Goal: Feedback & Contribution: Submit feedback/report problem

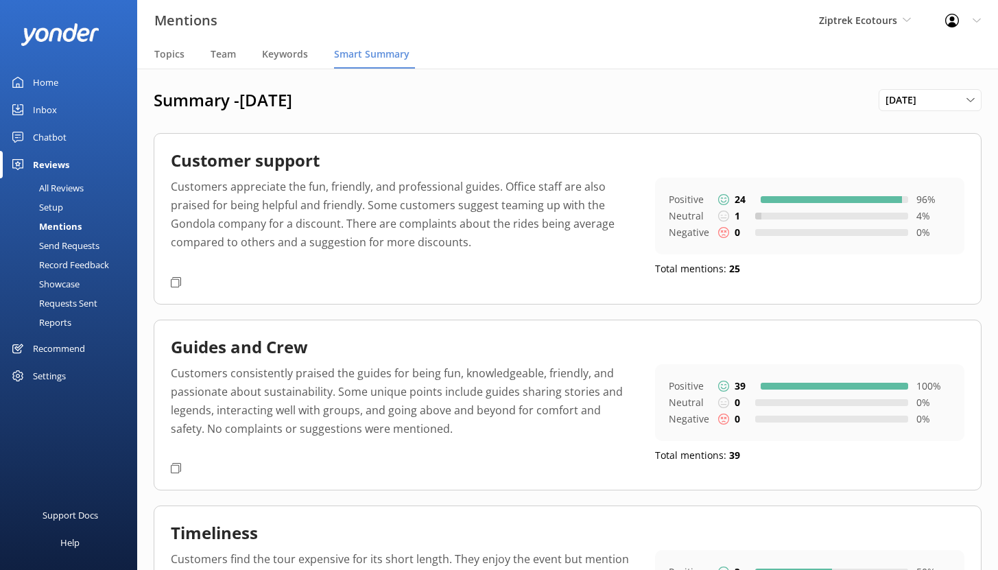
scroll to position [180, 0]
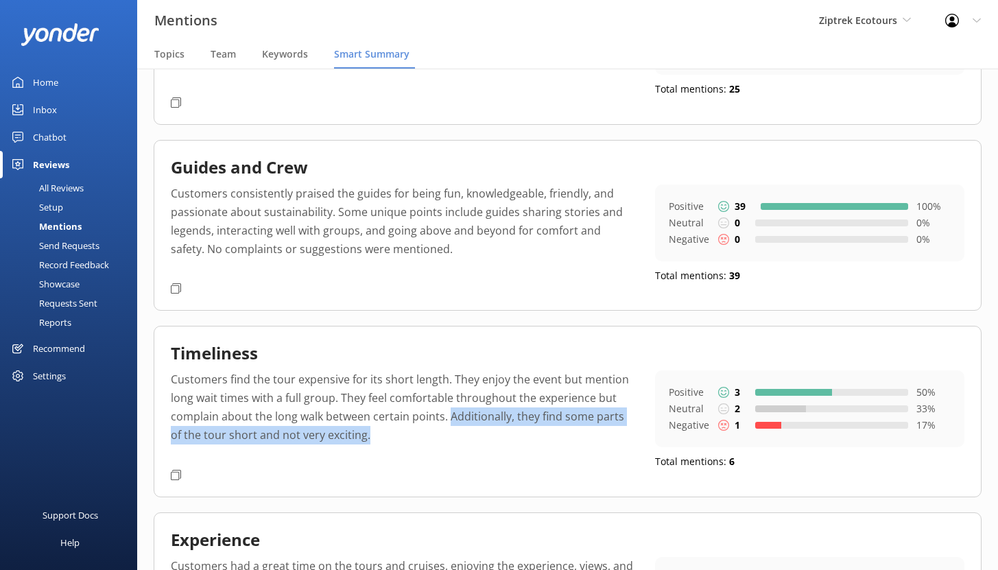
click at [51, 134] on div "Chatbot" at bounding box center [50, 136] width 34 height 27
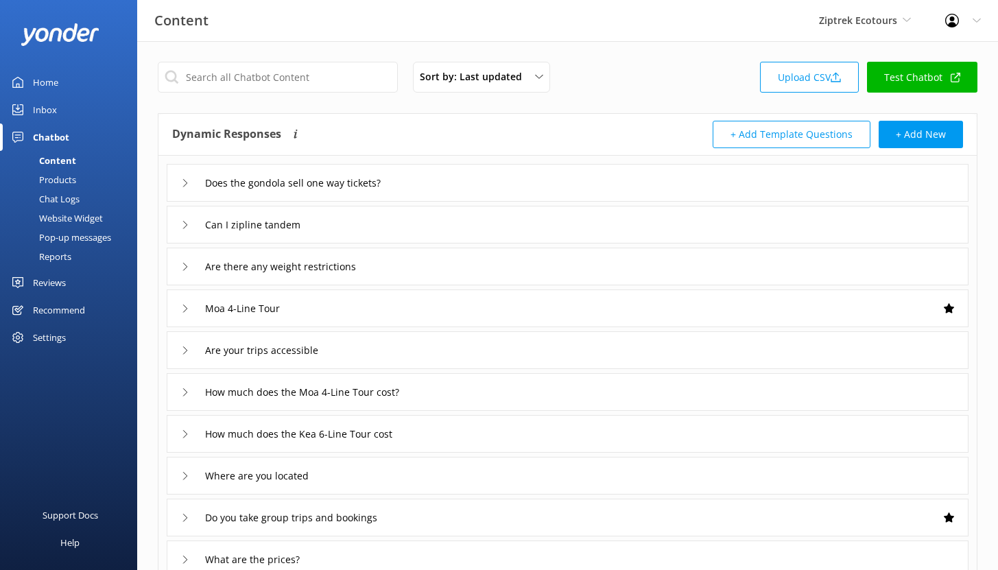
click at [57, 258] on div "Reports" at bounding box center [39, 256] width 63 height 19
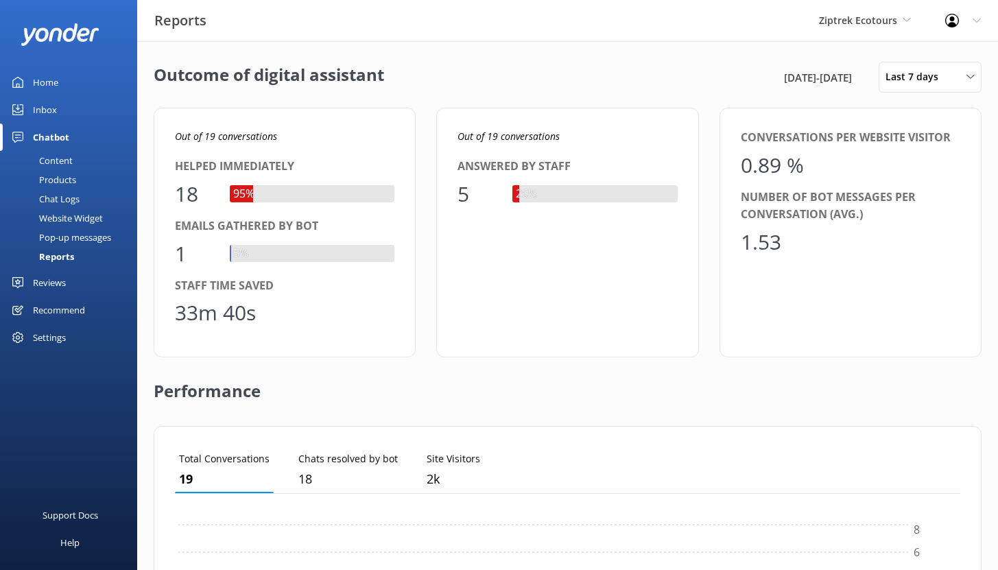
scroll to position [128, 775]
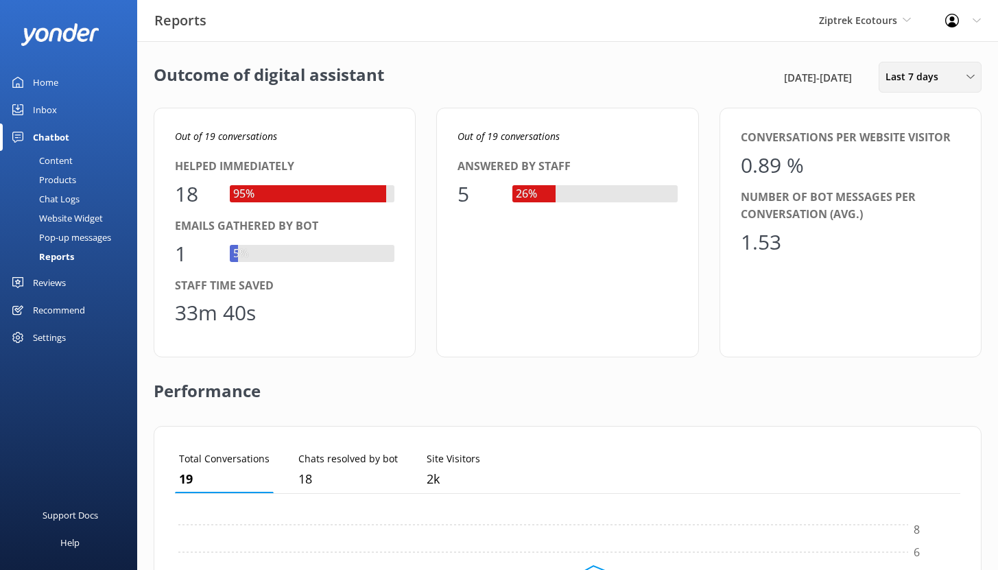
click at [937, 79] on span "Last 7 days" at bounding box center [916, 76] width 61 height 15
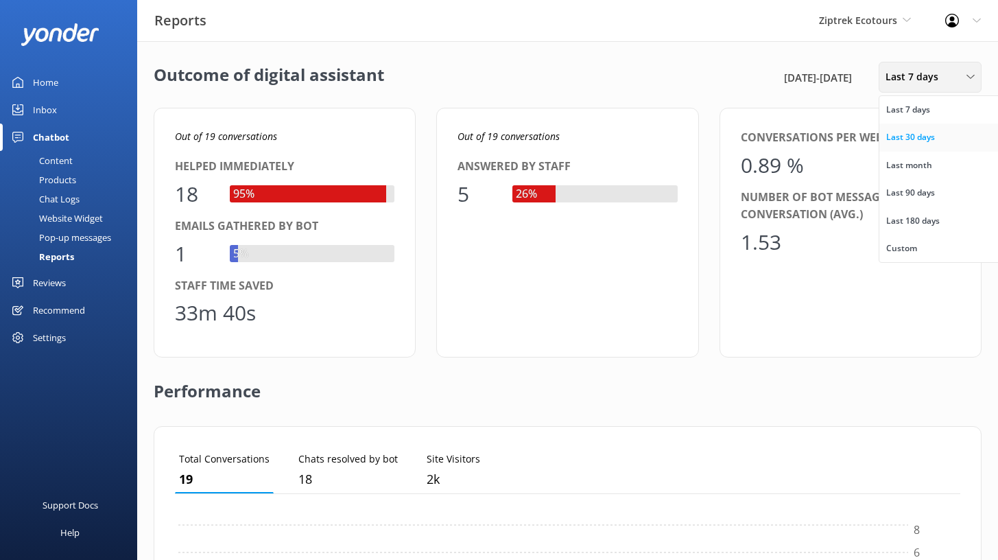
click at [929, 133] on div "Last 30 days" at bounding box center [910, 137] width 49 height 14
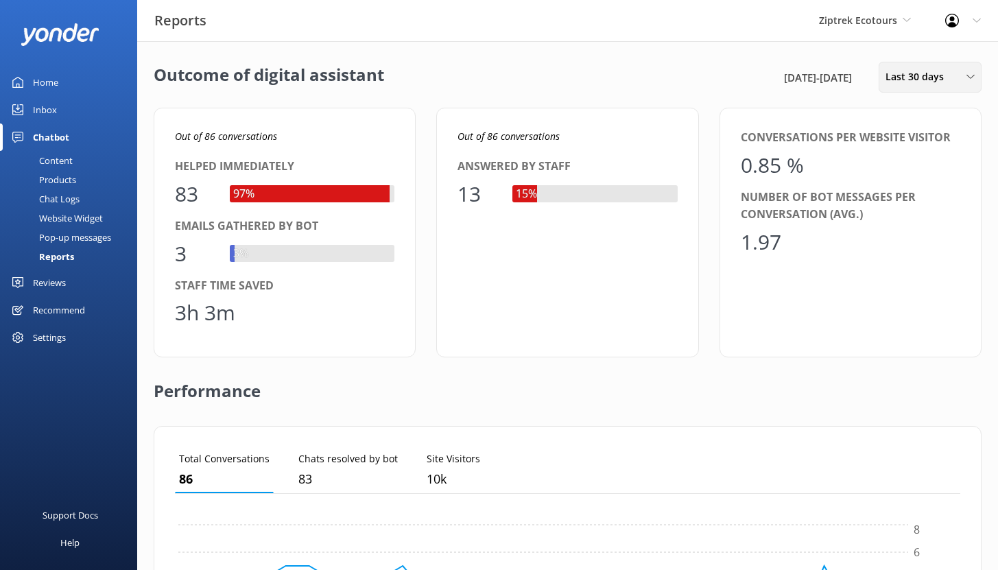
click at [922, 82] on span "Last 30 days" at bounding box center [919, 76] width 67 height 15
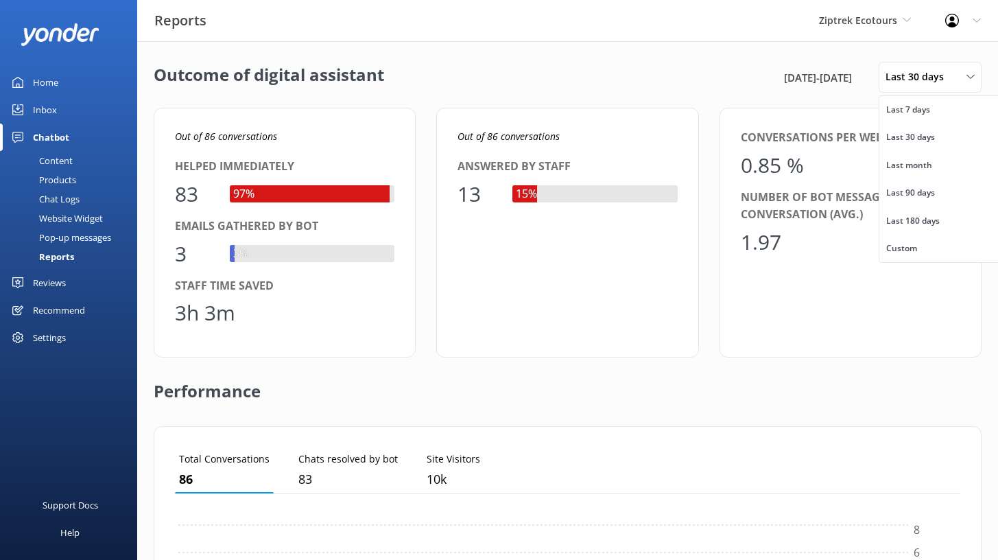
click at [505, 73] on div "Outcome of digital assistant [DATE] - [DATE] Last 30 days Last 7 days Last 30 d…" at bounding box center [568, 77] width 828 height 31
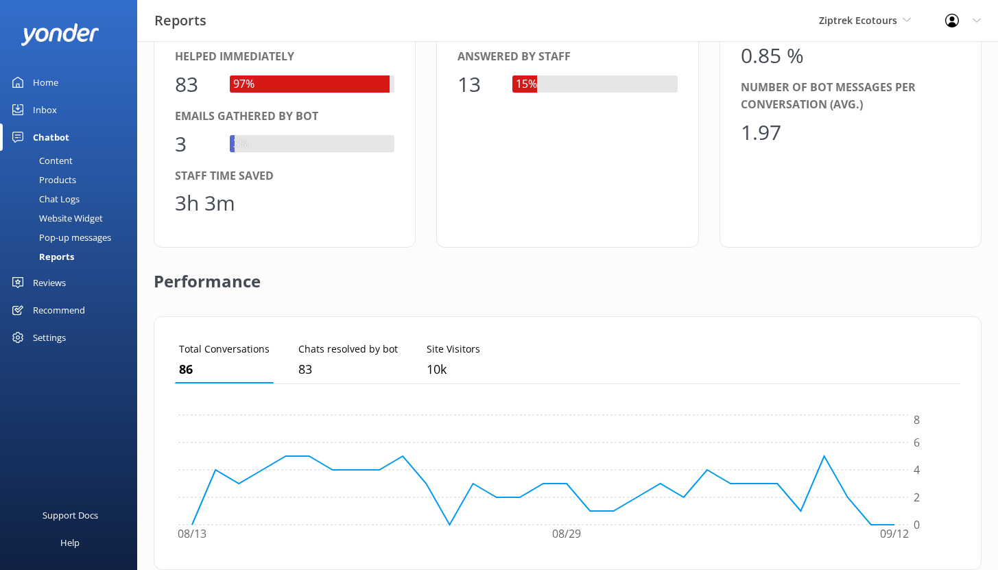
scroll to position [177, 0]
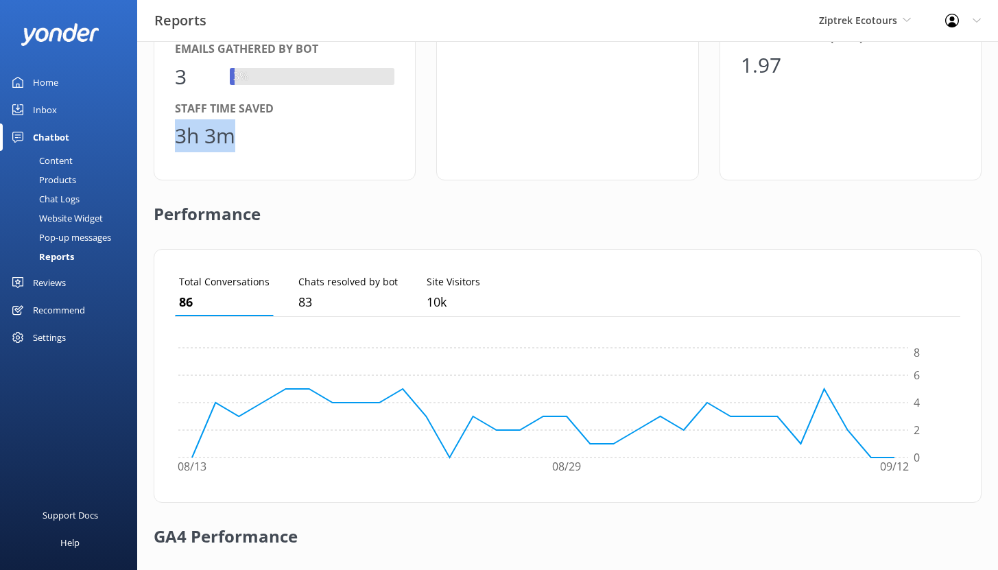
drag, startPoint x: 233, startPoint y: 137, endPoint x: 178, endPoint y: 134, distance: 55.0
click at [178, 134] on div "3h 3m" at bounding box center [205, 135] width 60 height 33
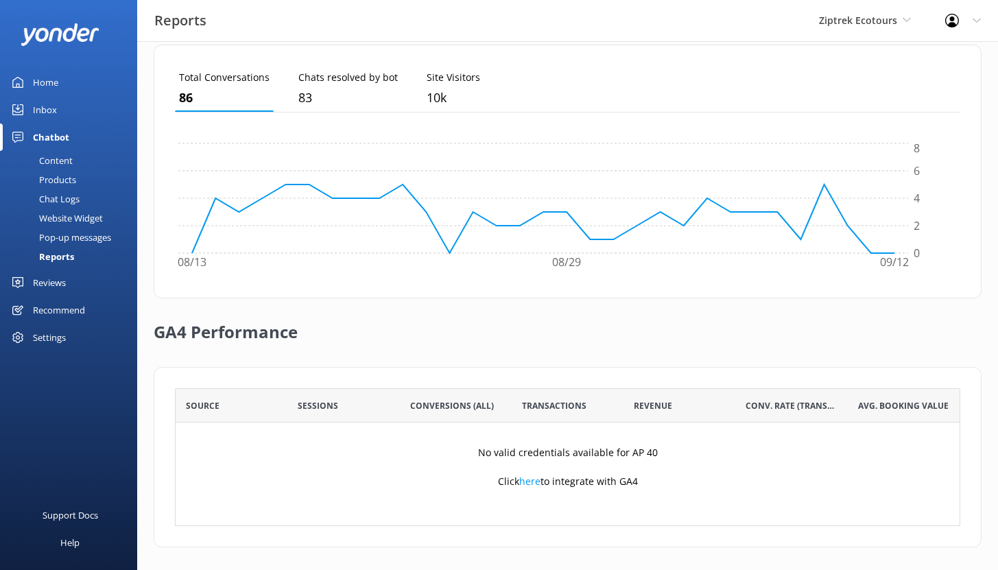
scroll to position [381, 0]
click at [57, 281] on div "Reviews" at bounding box center [49, 282] width 33 height 27
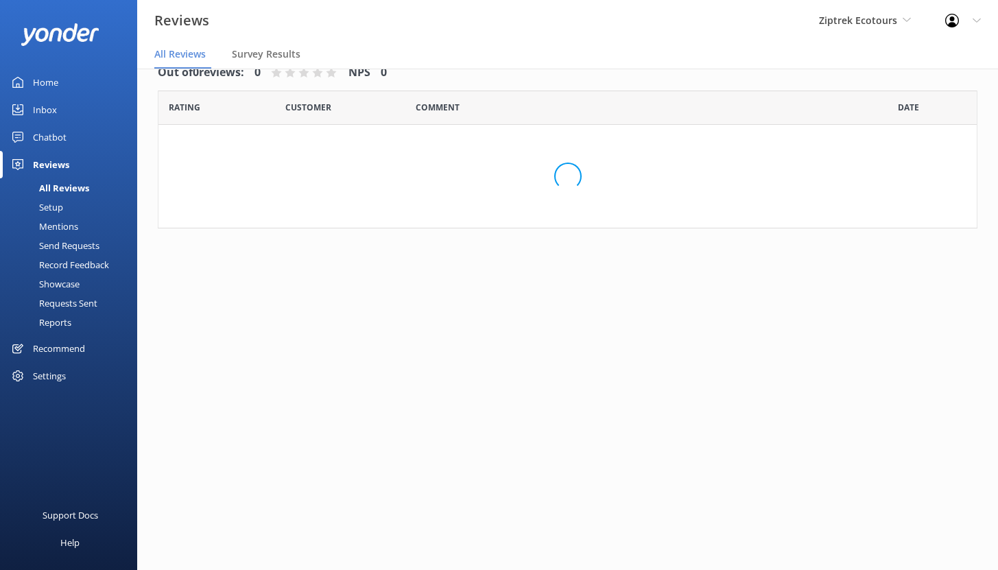
scroll to position [27, 0]
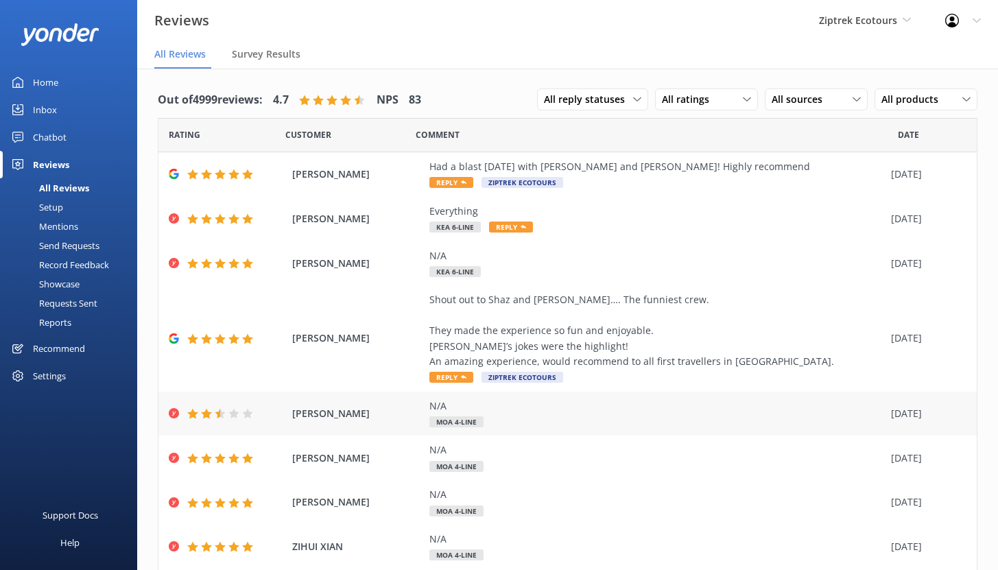
click at [529, 412] on div "N/A" at bounding box center [656, 406] width 455 height 15
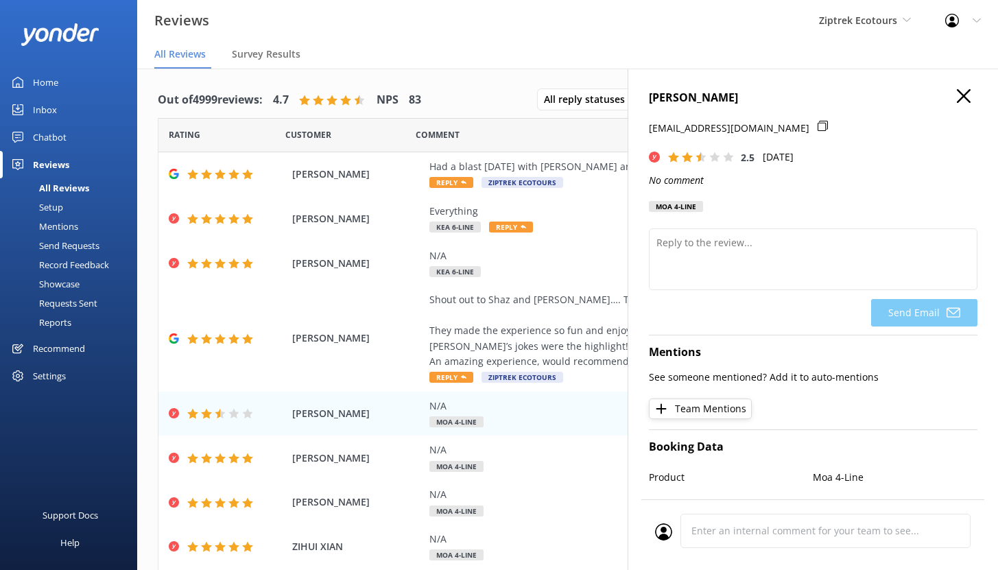
click at [959, 95] on icon "button" at bounding box center [964, 96] width 14 height 14
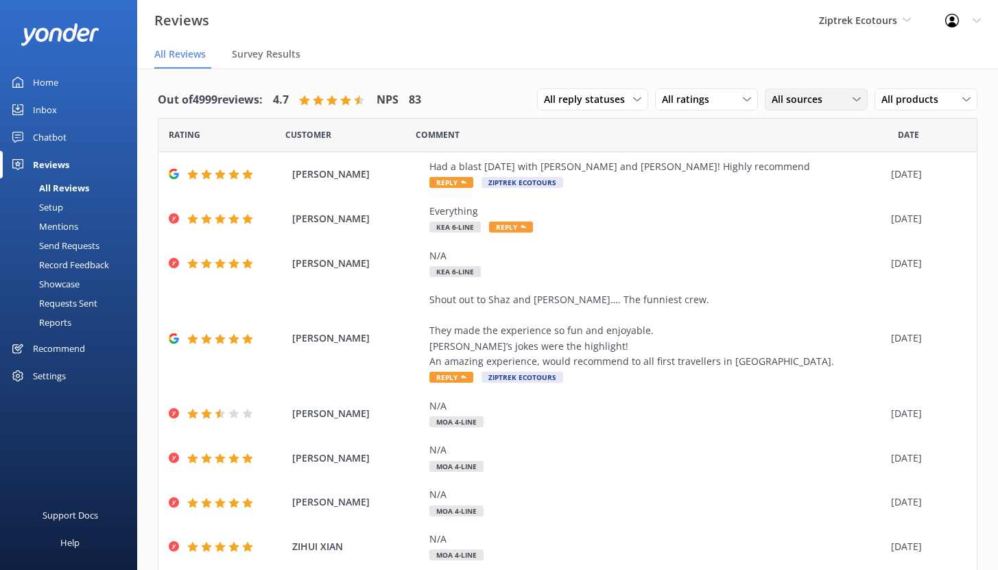
click at [834, 103] on div "All sources" at bounding box center [816, 99] width 96 height 15
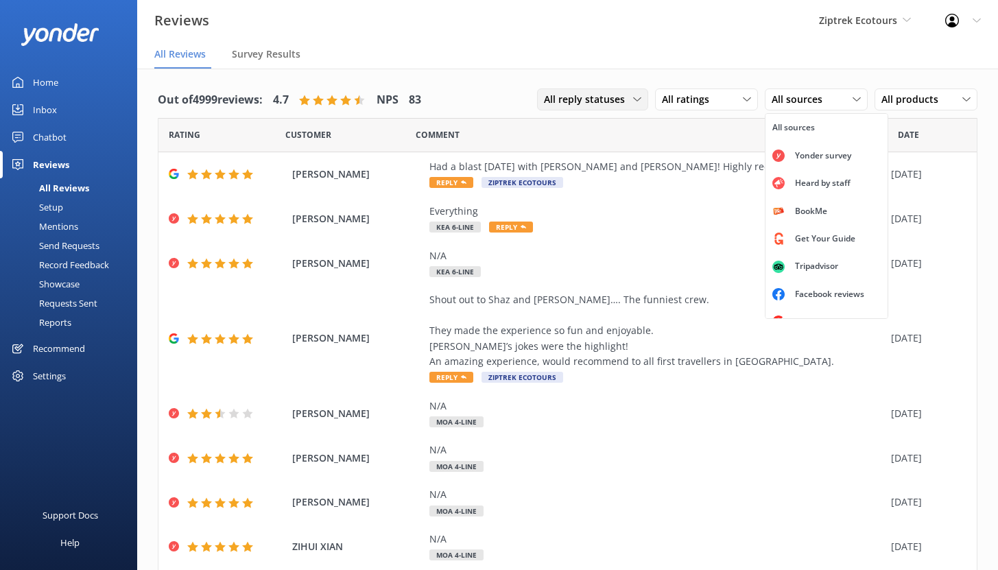
click at [609, 102] on span "All reply statuses" at bounding box center [588, 99] width 89 height 15
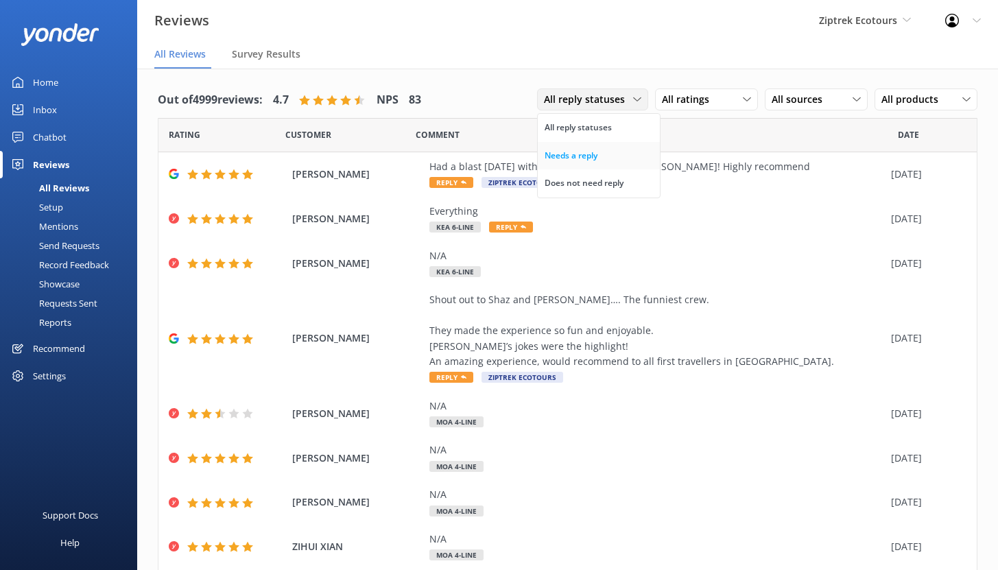
click at [576, 157] on div "Needs a reply" at bounding box center [571, 156] width 53 height 14
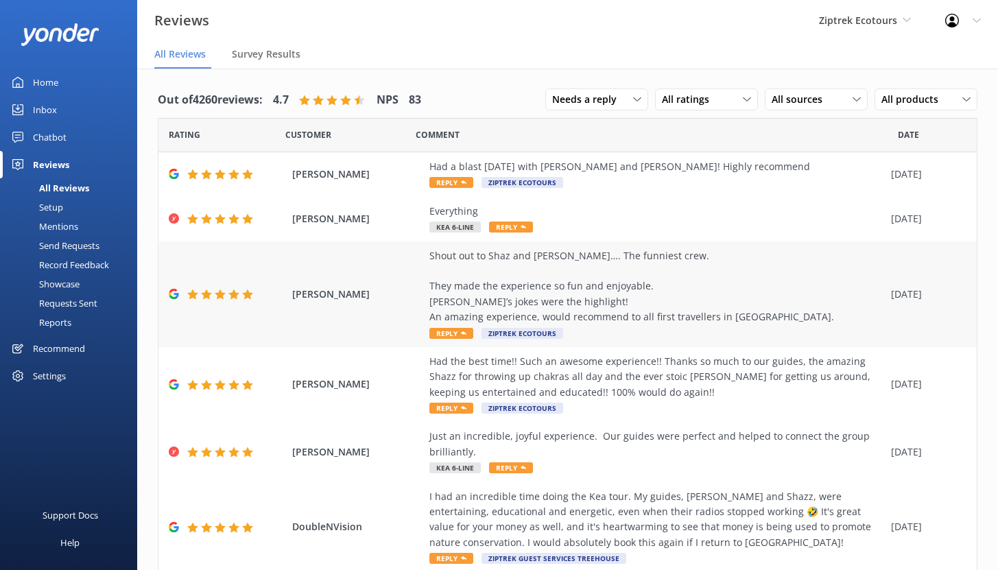
click at [539, 289] on div "Shout out to Shaz and [PERSON_NAME]…. The funniest crew. They made the experien…" at bounding box center [656, 286] width 455 height 77
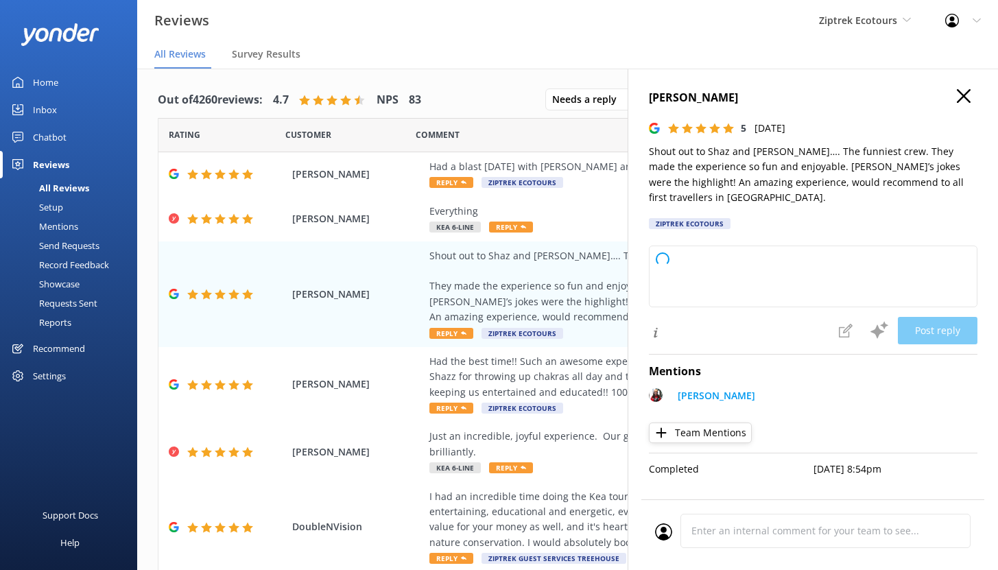
type textarea "Kia ora, Thank you so much for your awesome review! We’re so happy to hear that…"
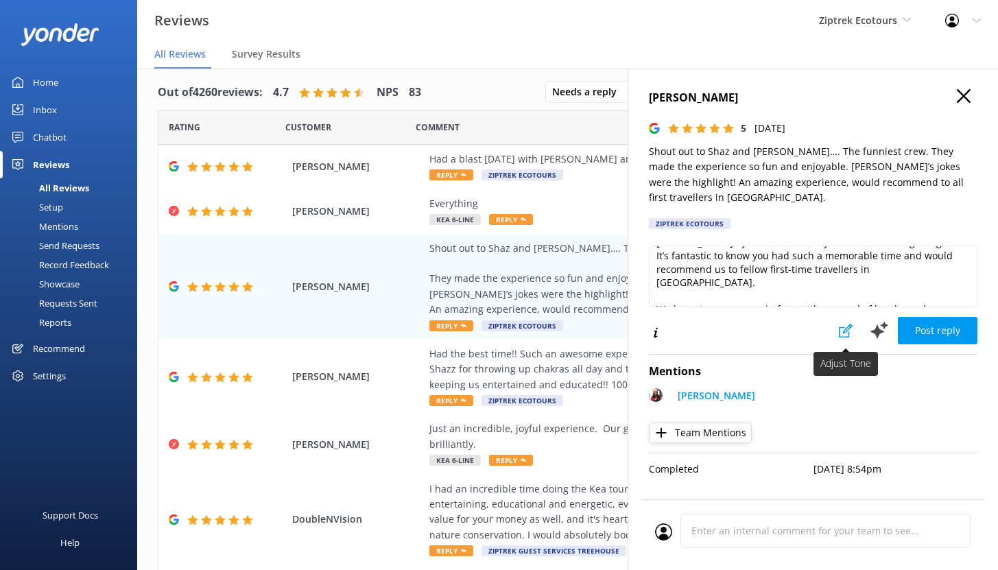
scroll to position [102, 0]
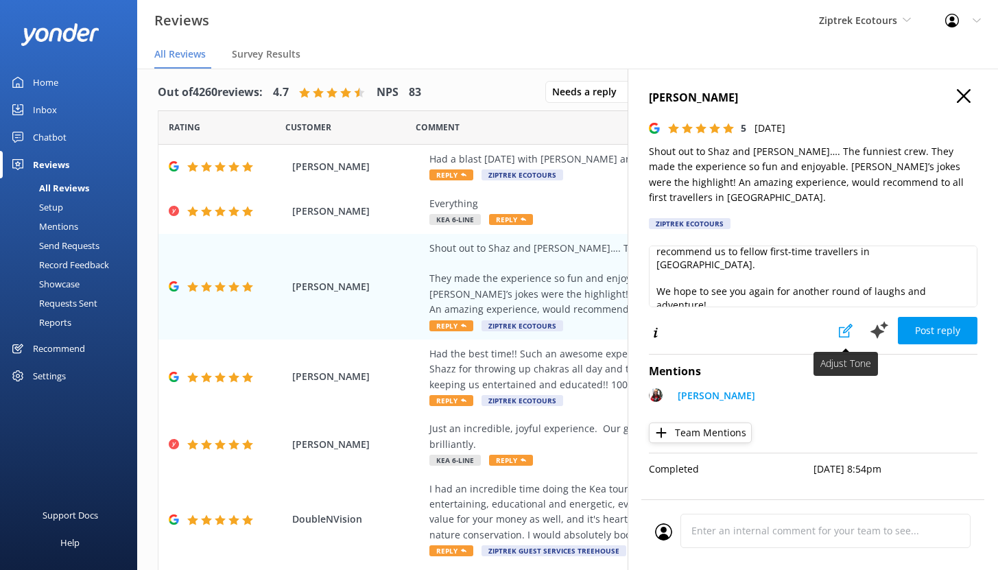
click at [847, 324] on icon at bounding box center [846, 331] width 14 height 14
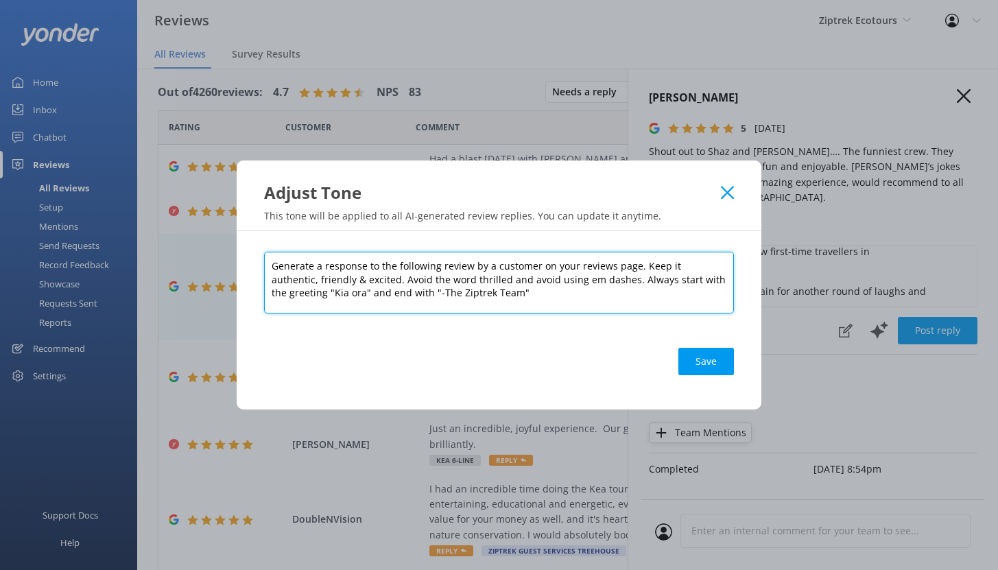
drag, startPoint x: 639, startPoint y: 264, endPoint x: 709, endPoint y: 272, distance: 69.8
click at [708, 272] on textarea "Generate a response to the following review by a customer on your reviews page.…" at bounding box center [499, 283] width 470 height 62
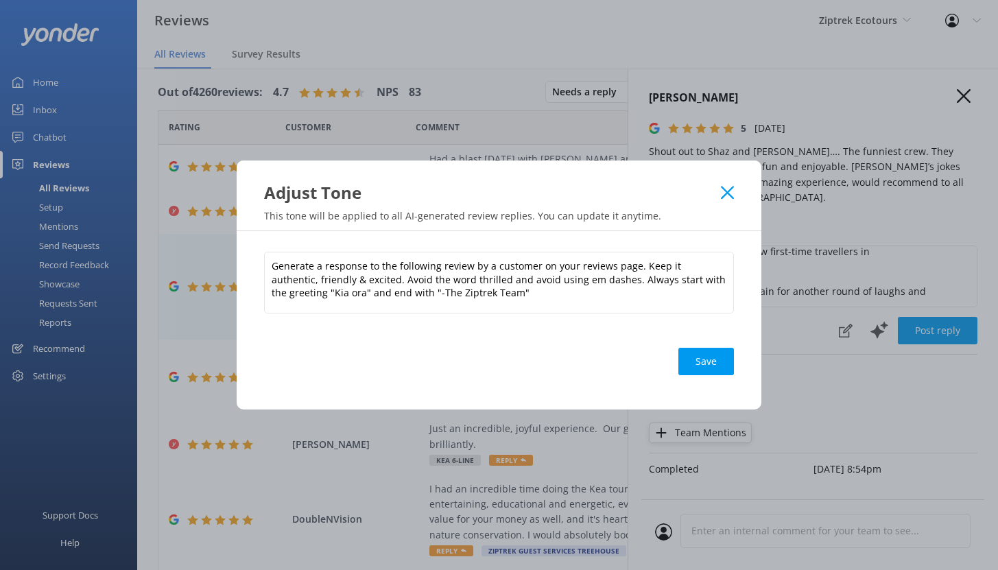
click at [721, 193] on icon at bounding box center [727, 193] width 13 height 14
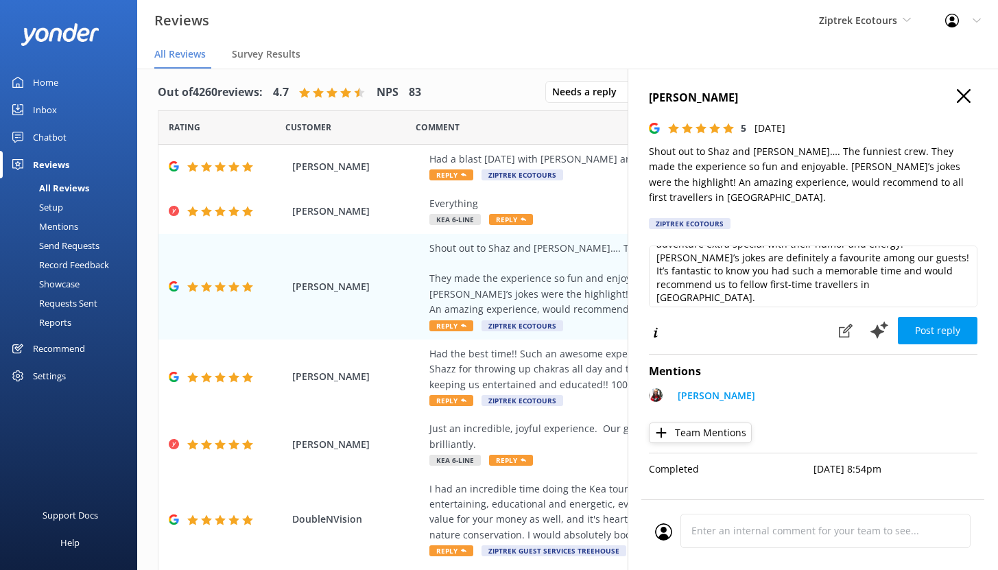
scroll to position [56, 0]
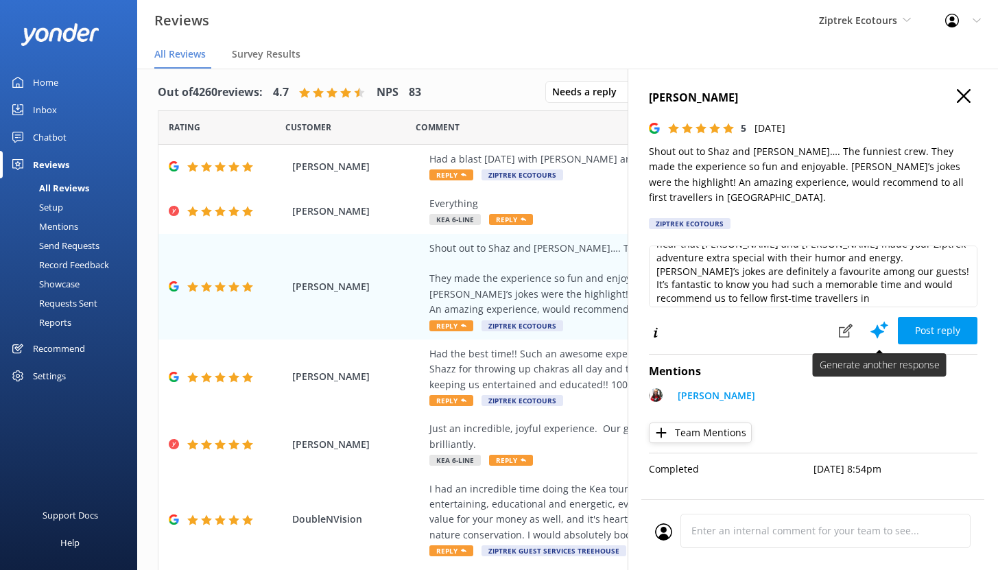
click at [883, 320] on icon at bounding box center [879, 330] width 21 height 21
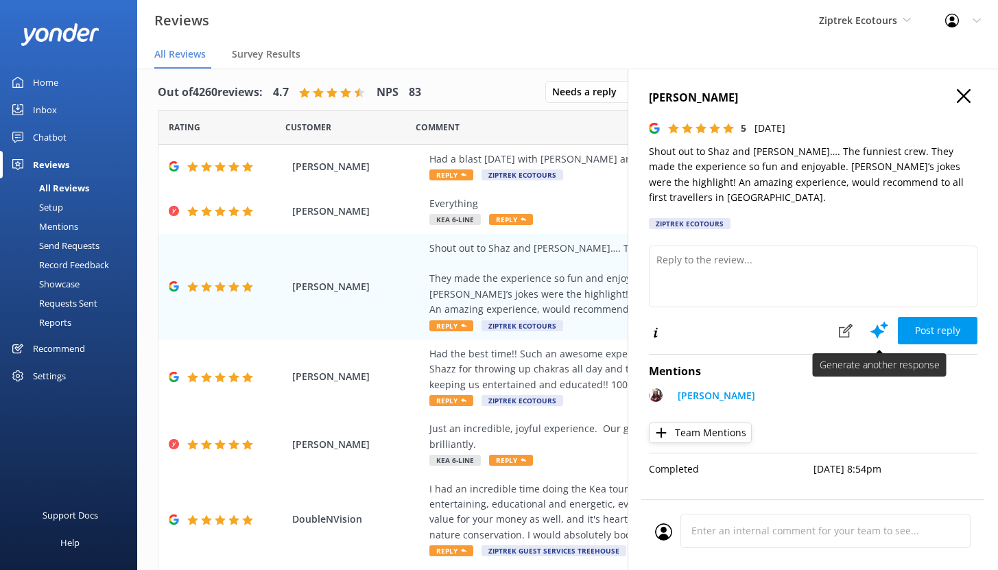
scroll to position [0, 0]
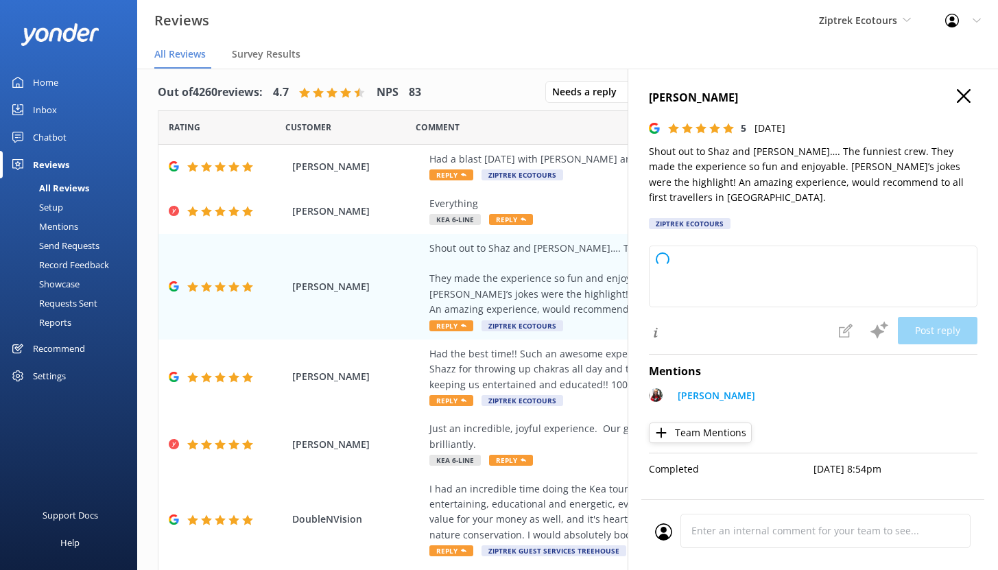
type textarea "Kia ora, Thank you so much for your awesome review! We're so happy to hear you …"
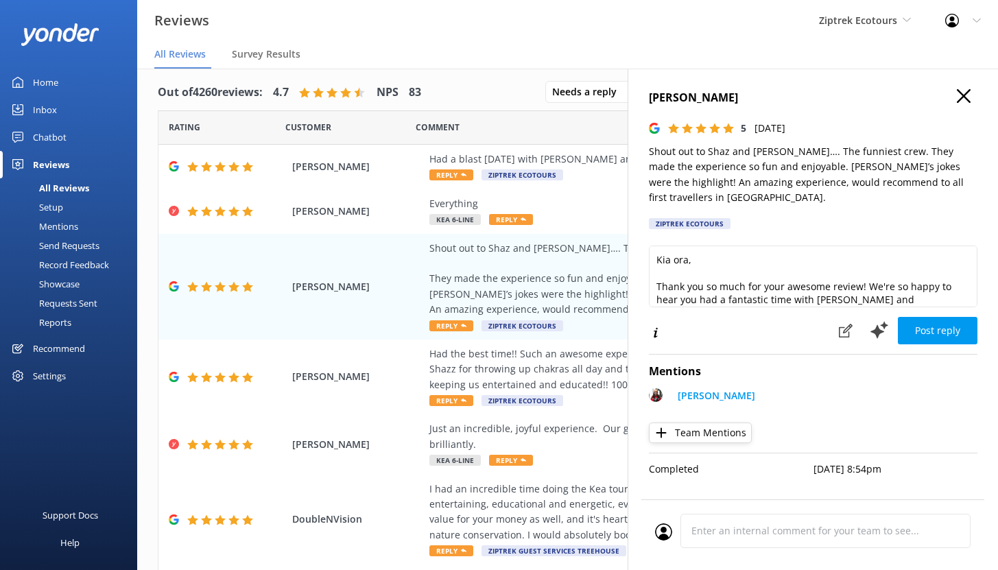
click at [65, 224] on div "Mentions" at bounding box center [43, 226] width 70 height 19
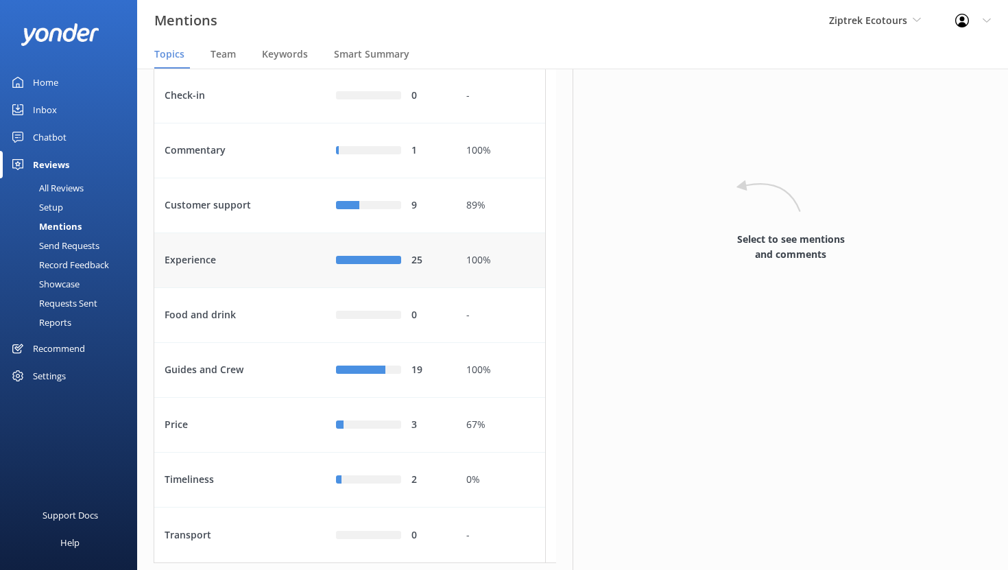
scroll to position [92, 0]
click at [268, 235] on div "Customer support" at bounding box center [240, 207] width 172 height 55
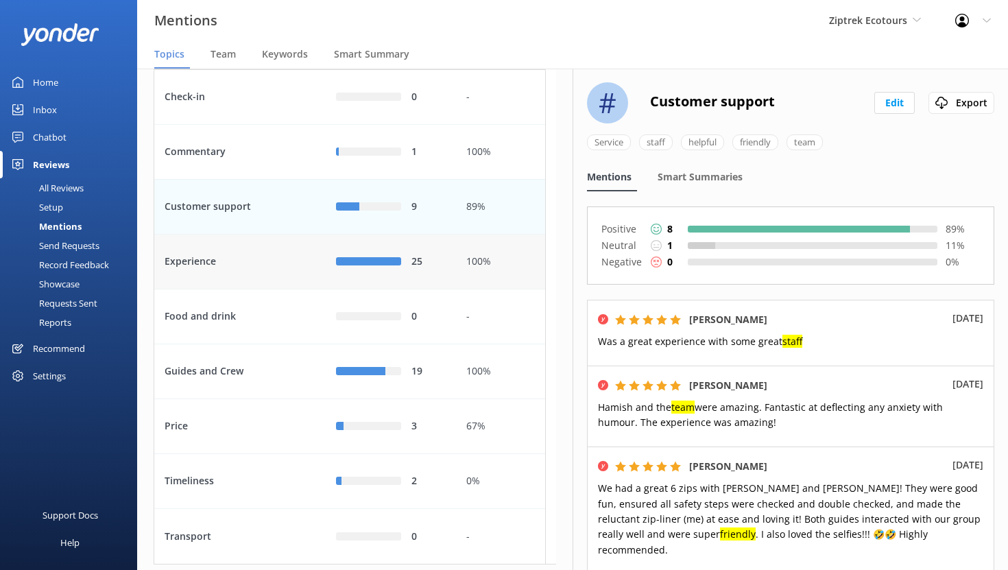
click at [258, 290] on div "Experience" at bounding box center [240, 262] width 172 height 55
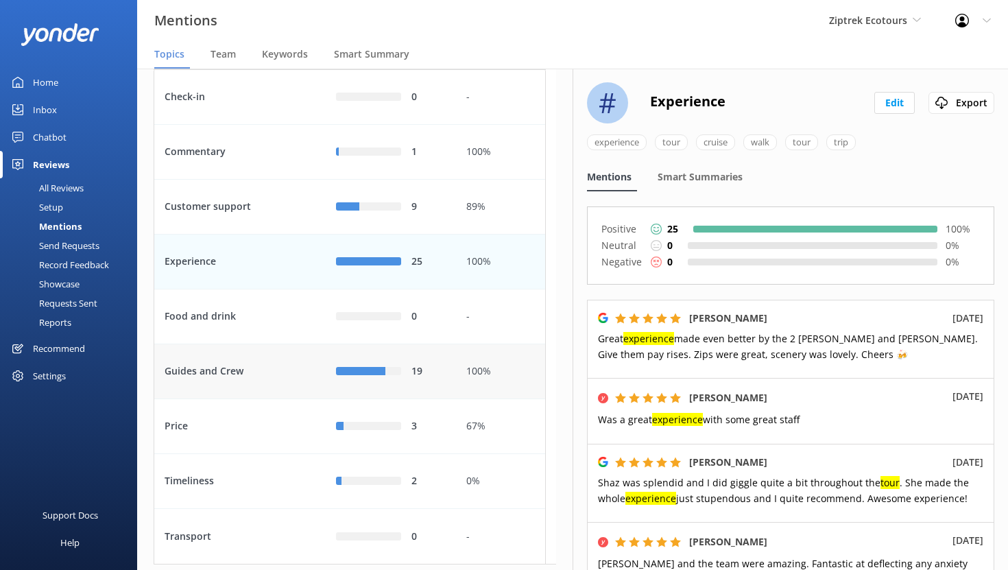
click at [289, 399] on div "Guides and Crew" at bounding box center [240, 371] width 172 height 55
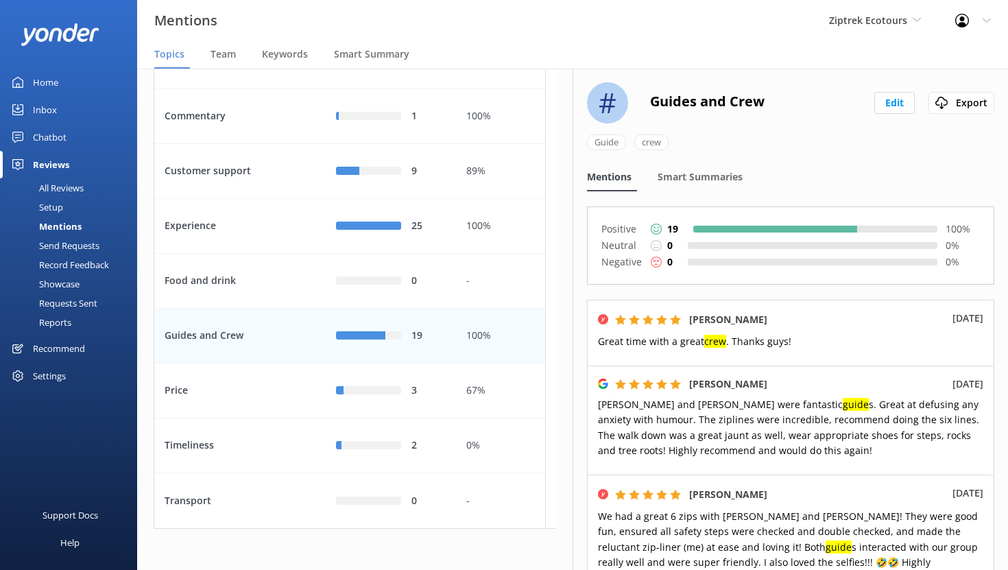
scroll to position [156, 0]
click at [222, 56] on span "Team" at bounding box center [223, 54] width 25 height 14
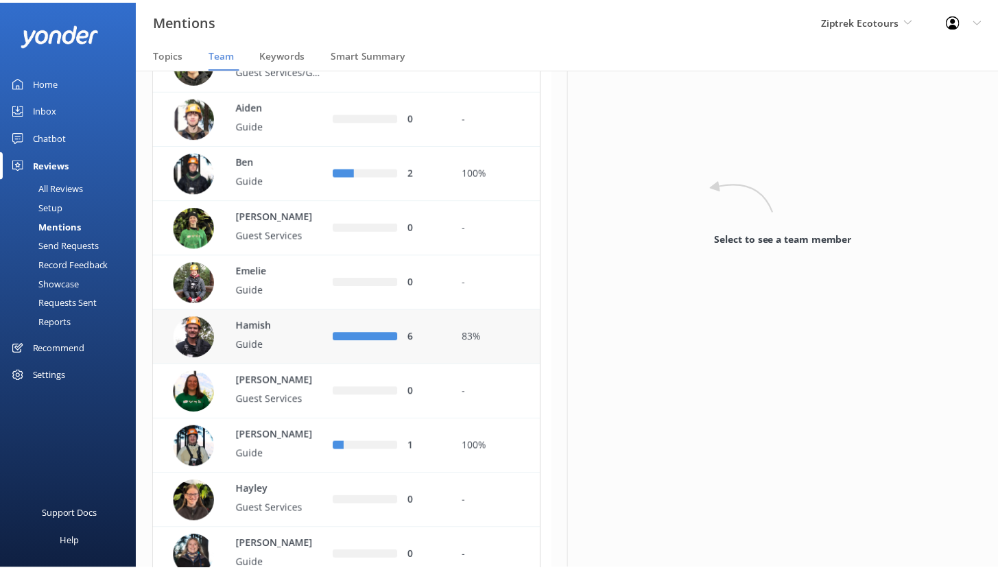
scroll to position [127, 0]
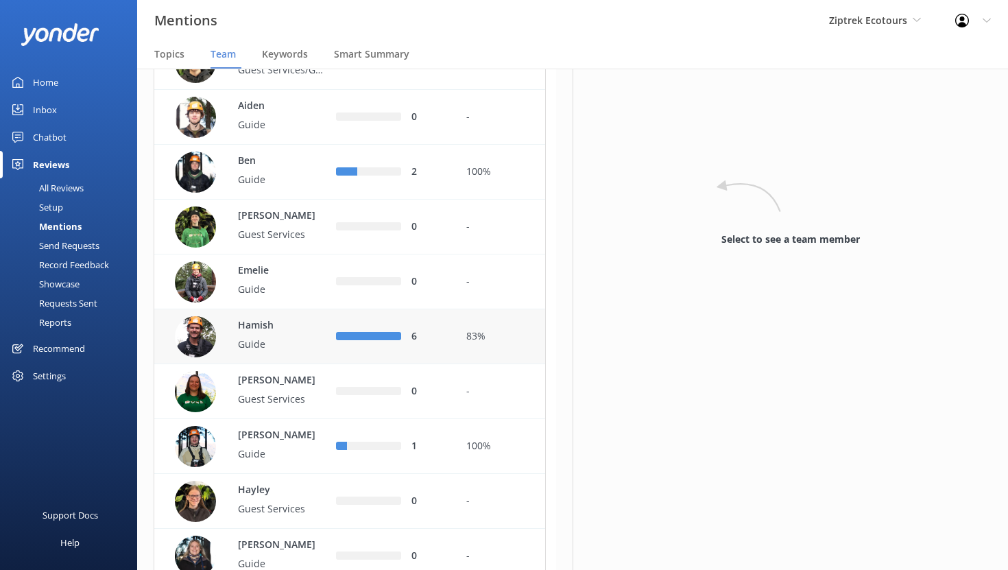
click at [290, 333] on p "Hamish" at bounding box center [282, 325] width 89 height 15
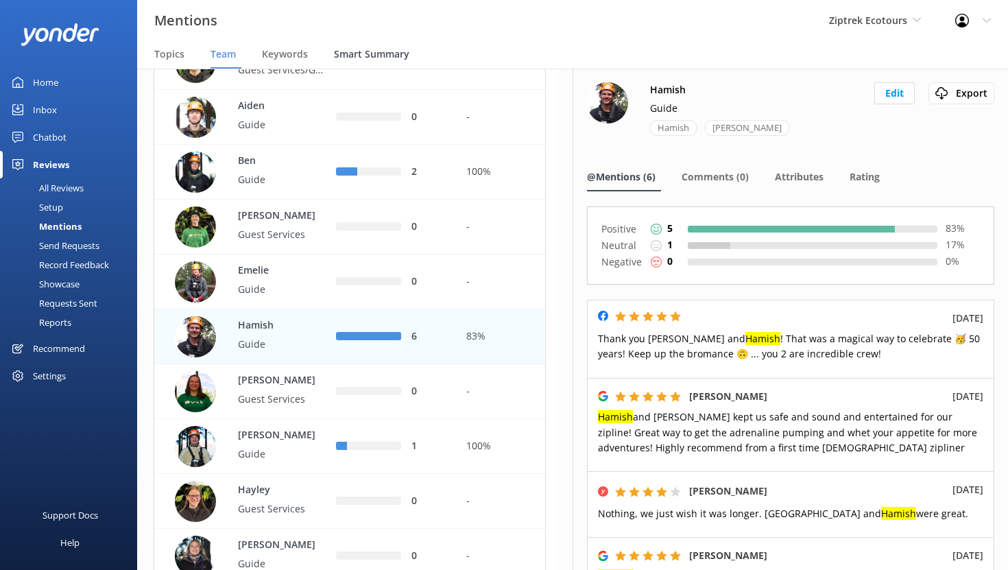
click at [390, 58] on span "Smart Summary" at bounding box center [371, 54] width 75 height 14
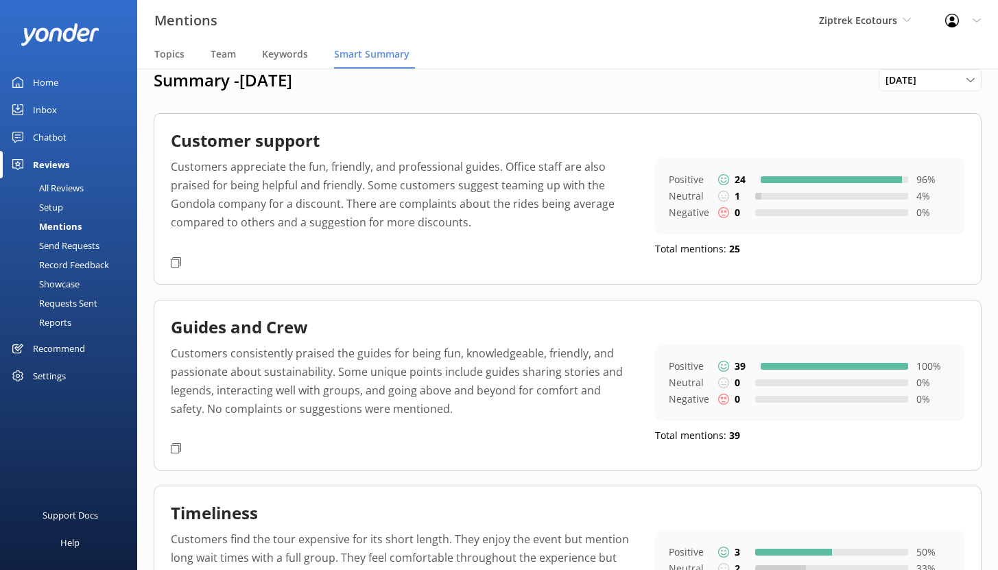
scroll to position [21, 0]
drag, startPoint x: 467, startPoint y: 224, endPoint x: 281, endPoint y: 224, distance: 185.2
click at [281, 224] on p "Customers appreciate the fun, friendly, and professional guides. Office staff a…" at bounding box center [403, 203] width 464 height 93
click at [309, 226] on p "Customers appreciate the fun, friendly, and professional guides. Office staff a…" at bounding box center [403, 203] width 464 height 93
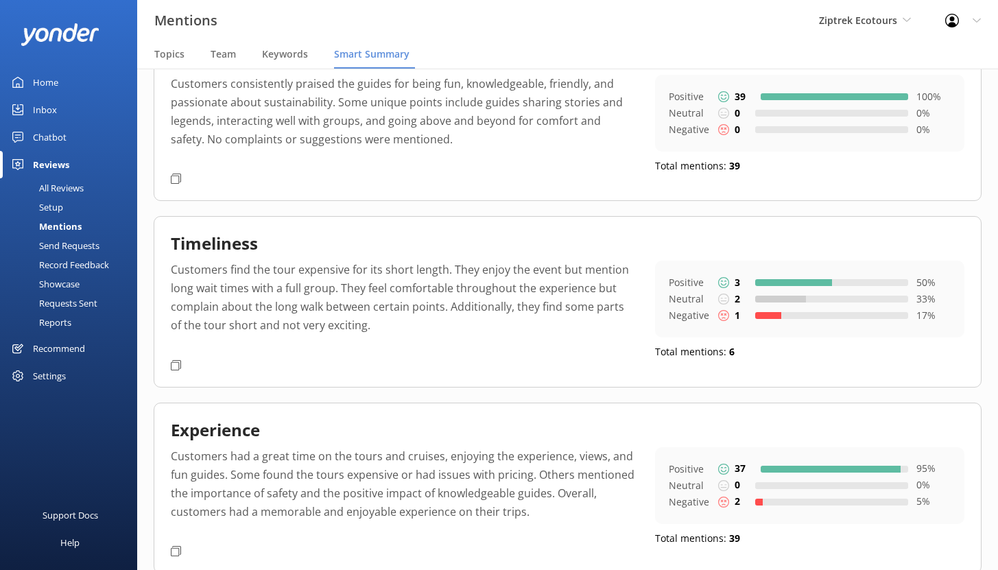
scroll to position [222, 0]
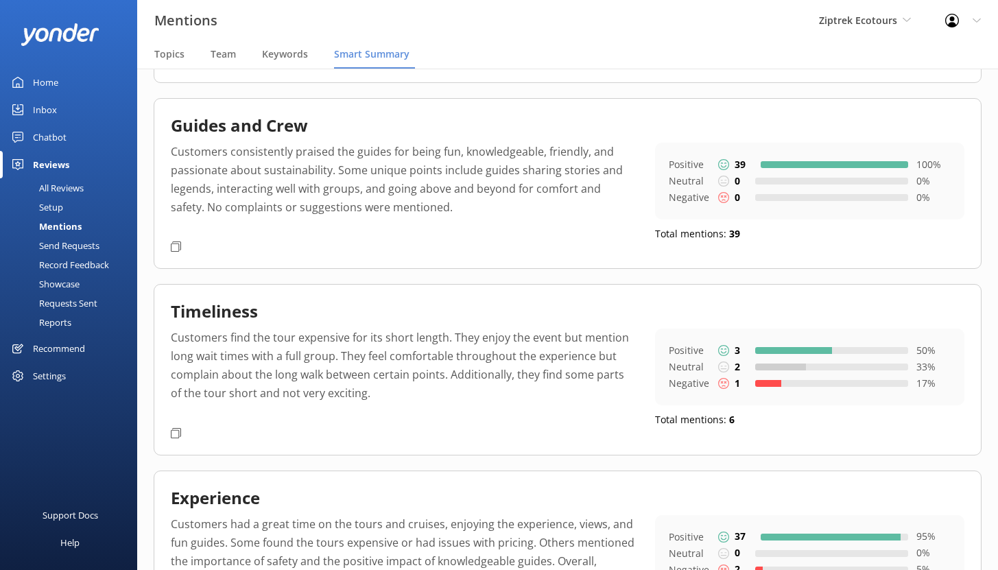
click at [64, 318] on div "Reports" at bounding box center [39, 322] width 63 height 19
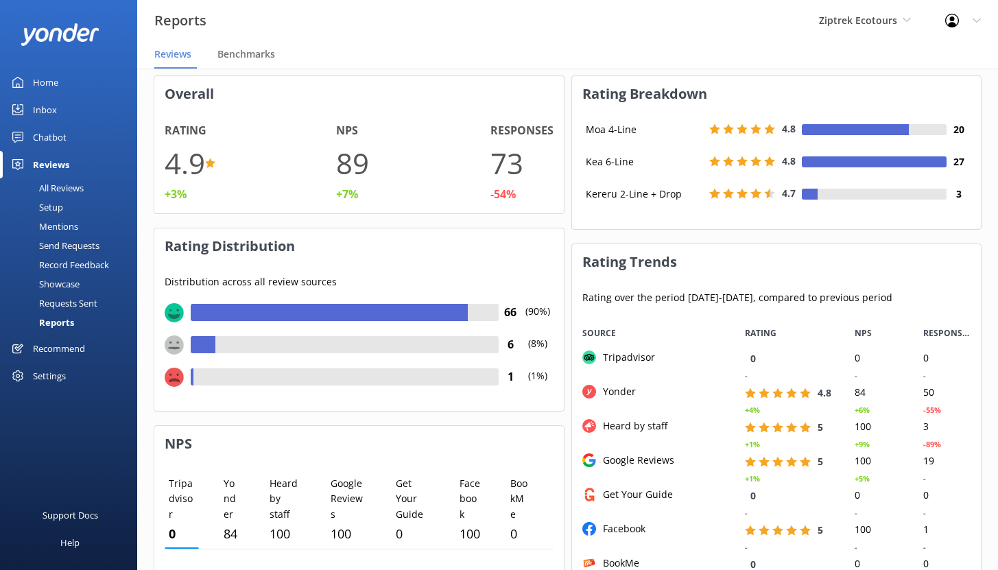
scroll to position [59, 0]
click at [49, 209] on div "Setup" at bounding box center [35, 207] width 55 height 19
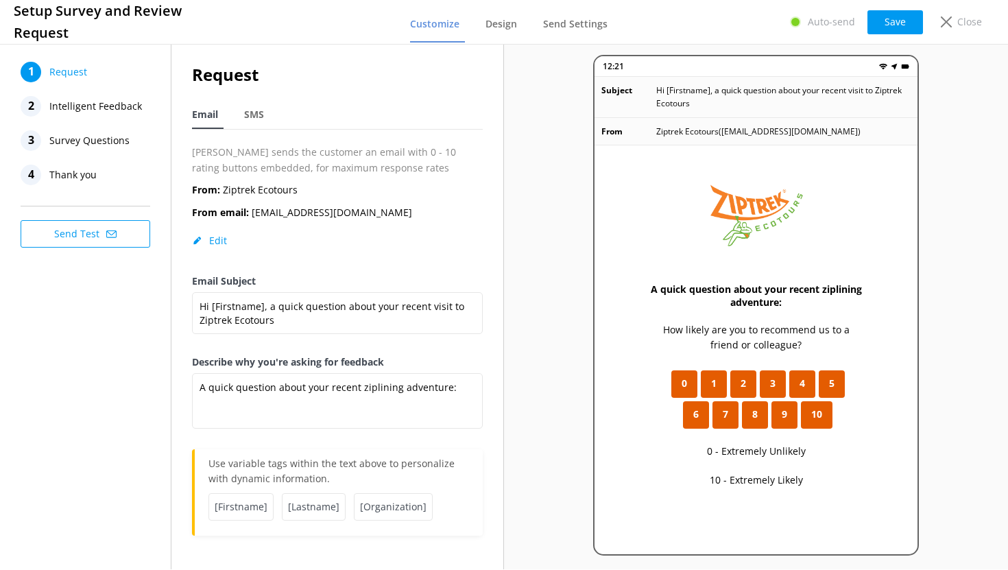
click at [94, 100] on span "Intelligent Feedback" at bounding box center [95, 106] width 93 height 21
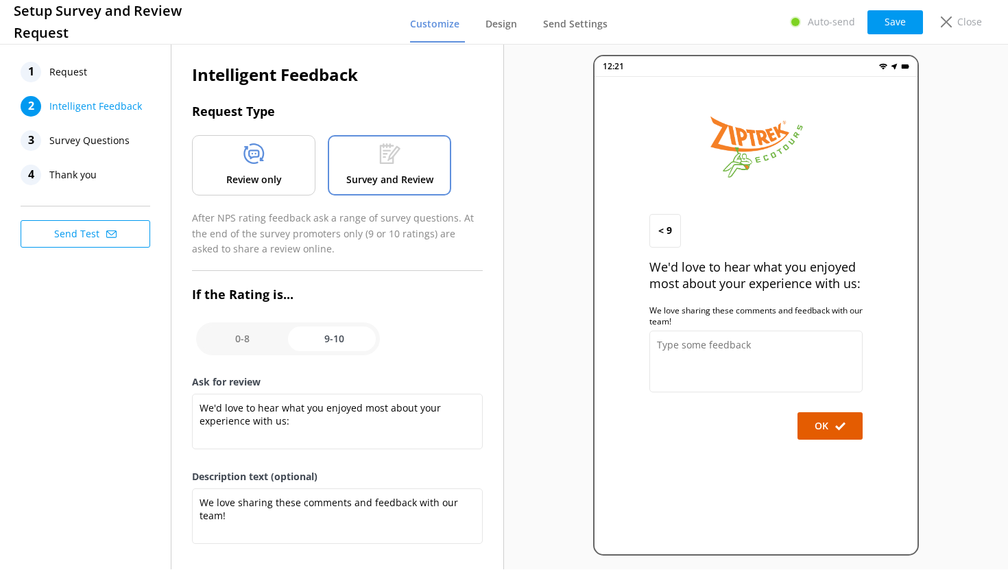
click at [224, 157] on div "Review only" at bounding box center [253, 165] width 123 height 60
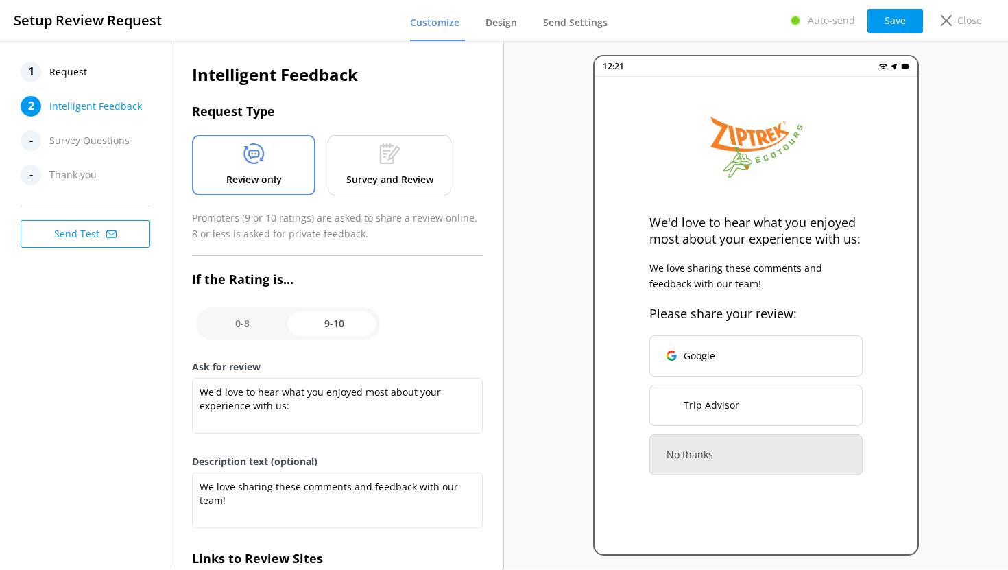
click at [316, 322] on input "checkbox" at bounding box center [288, 323] width 184 height 33
checkbox input "false"
type textarea "What could have made your experience with us more enjoyable?"
type textarea "Your feedback is important to help us improve"
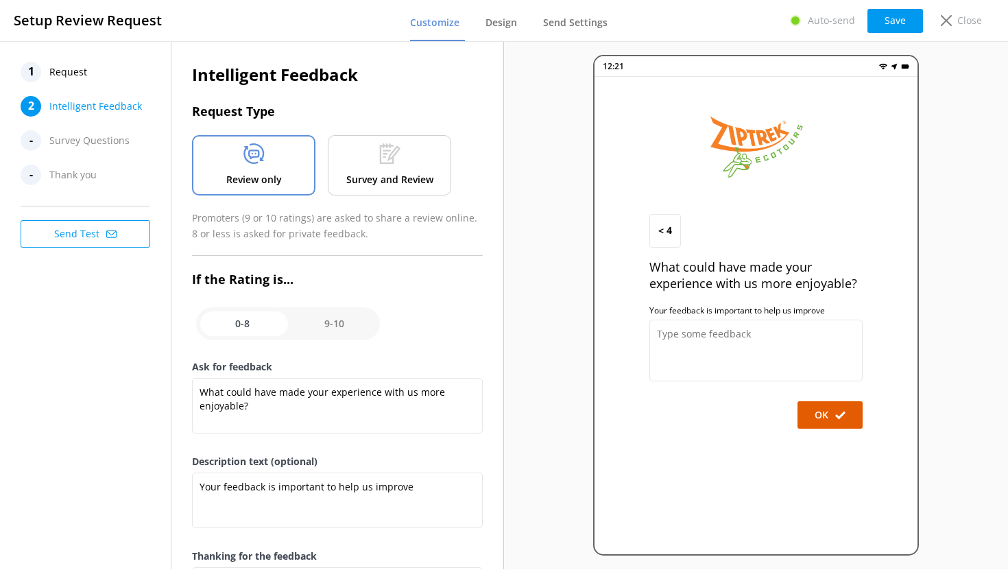
click at [335, 319] on input "checkbox" at bounding box center [288, 323] width 184 height 33
checkbox input "true"
type textarea "We'd love to hear what you enjoyed most about your experience with us:"
type textarea "We love sharing these comments and feedback with our team!"
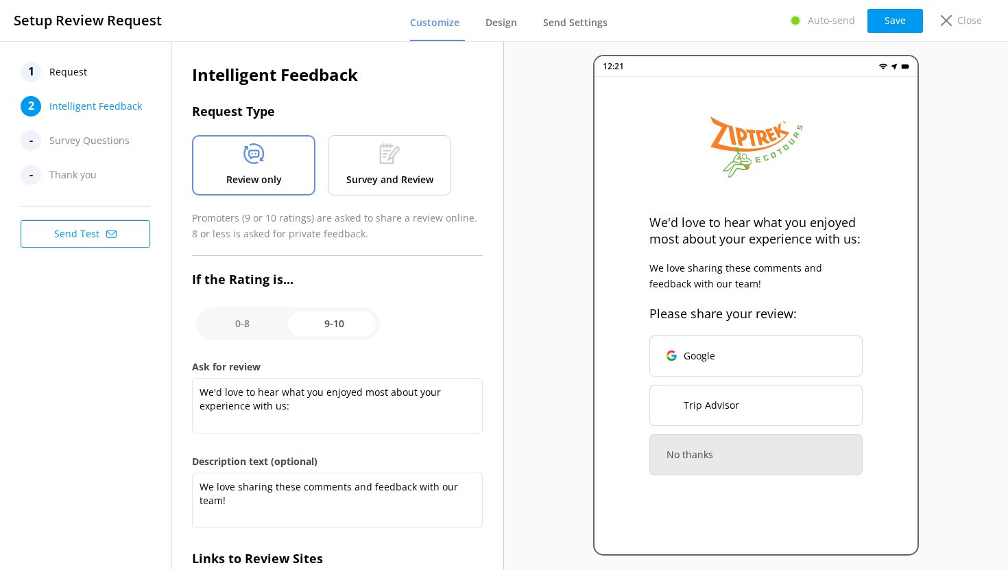
click at [247, 322] on input "checkbox" at bounding box center [288, 323] width 184 height 33
checkbox input "false"
type textarea "What could have made your experience with us more enjoyable?"
type textarea "Your feedback is important to help us improve"
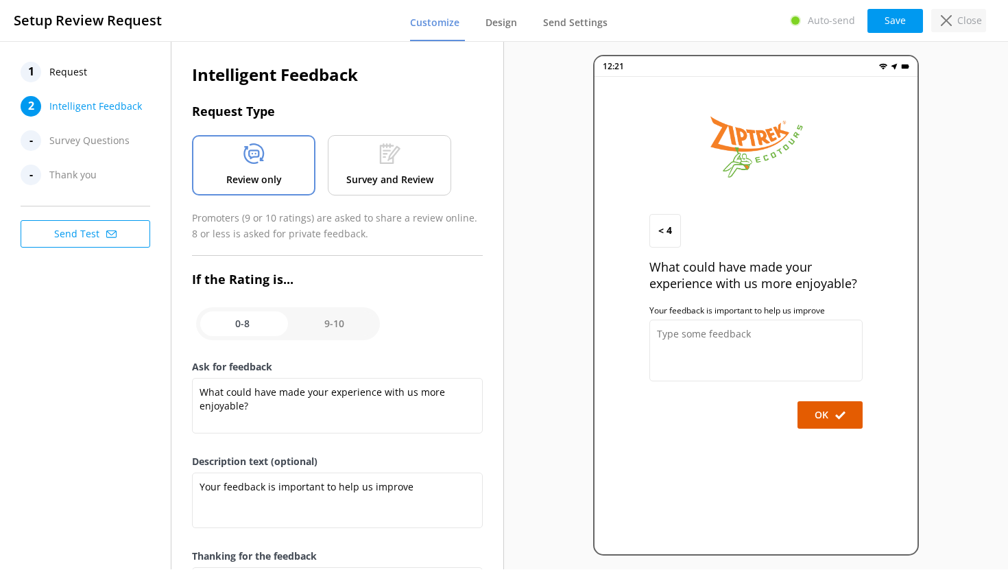
click at [945, 21] on use at bounding box center [946, 20] width 11 height 11
